Goal: Task Accomplishment & Management: Use online tool/utility

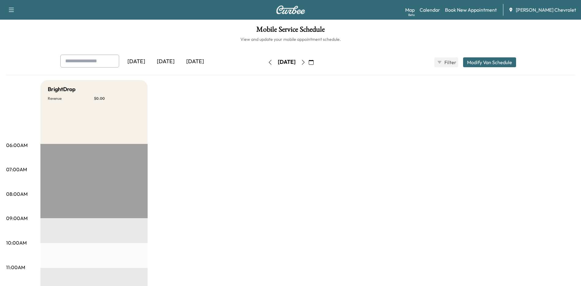
click at [169, 61] on div "[DATE]" at bounding box center [165, 62] width 29 height 14
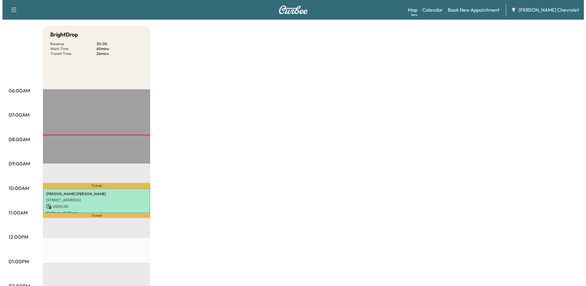
scroll to position [92, 0]
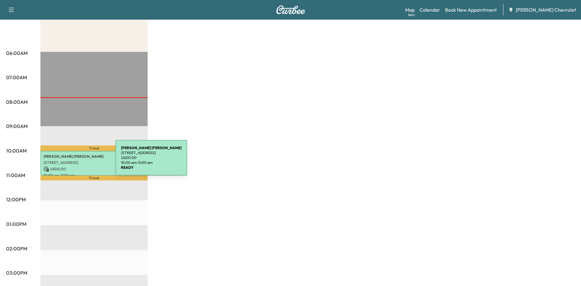
click at [70, 161] on p "[STREET_ADDRESS]" at bounding box center [94, 162] width 101 height 5
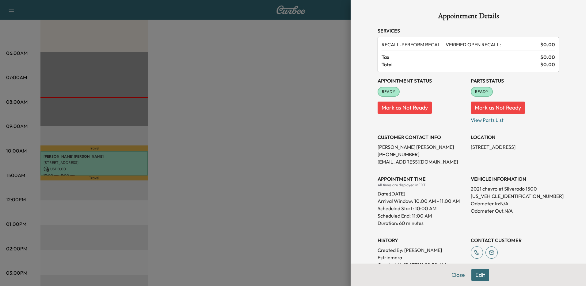
click at [475, 273] on button "Edit" at bounding box center [480, 274] width 18 height 12
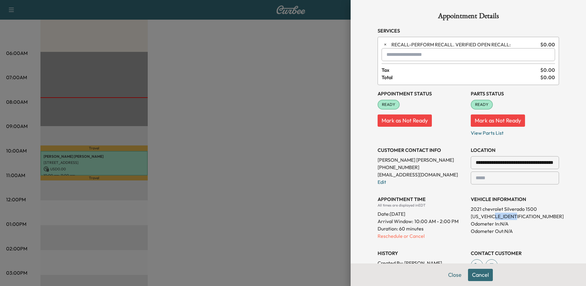
drag, startPoint x: 517, startPoint y: 216, endPoint x: 495, endPoint y: 215, distance: 21.8
click at [495, 215] on p "[US_VEHICLE_IDENTIFICATION_NUMBER]" at bounding box center [515, 215] width 88 height 7
drag, startPoint x: 495, startPoint y: 215, endPoint x: 502, endPoint y: 215, distance: 7.0
copy p "MZ306724"
